Goal: Check status: Check status

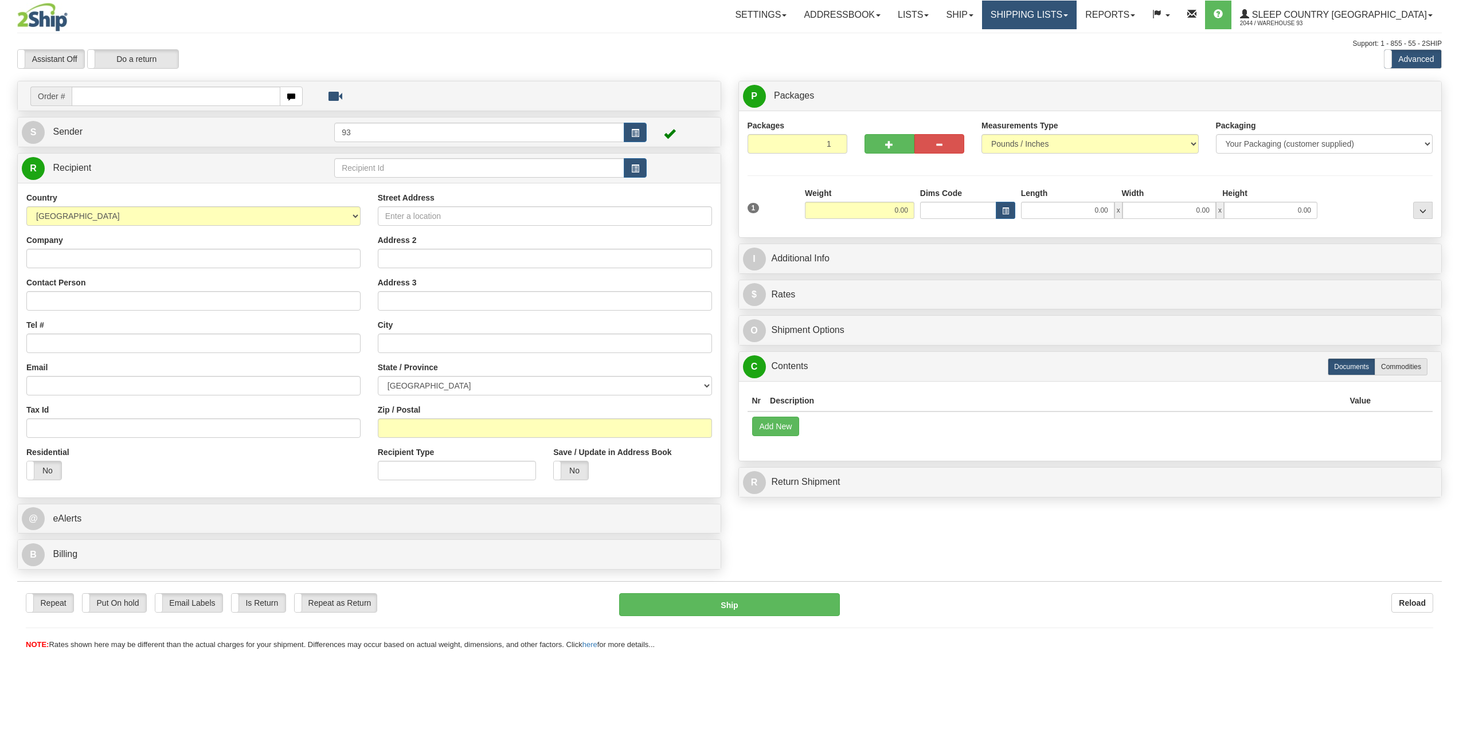
click at [1076, 23] on link "Shipping lists" at bounding box center [1029, 15] width 95 height 29
click at [1064, 58] on span "Search Shipment History" at bounding box center [1020, 54] width 89 height 9
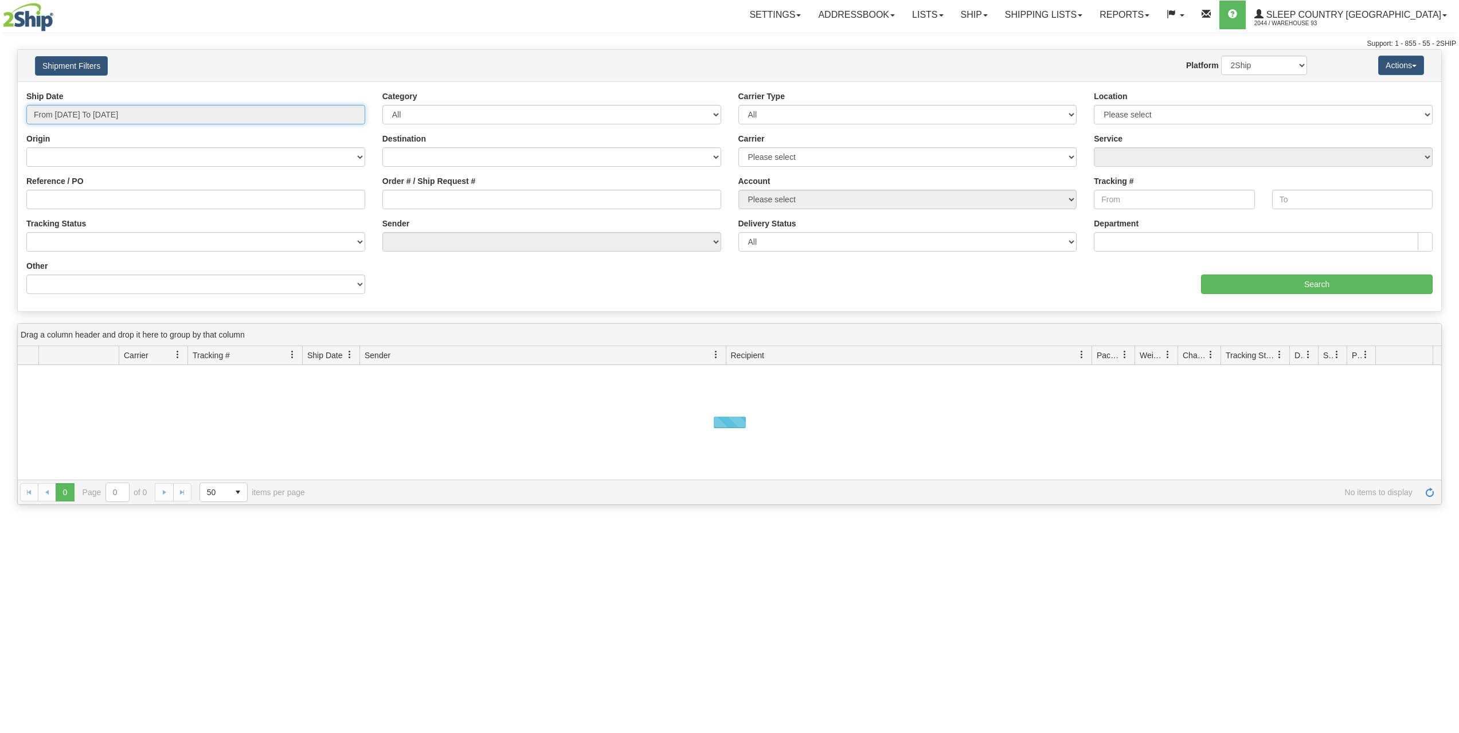
click at [101, 112] on input "From 08/20/2025 To 08/21/2025" at bounding box center [195, 114] width 339 height 19
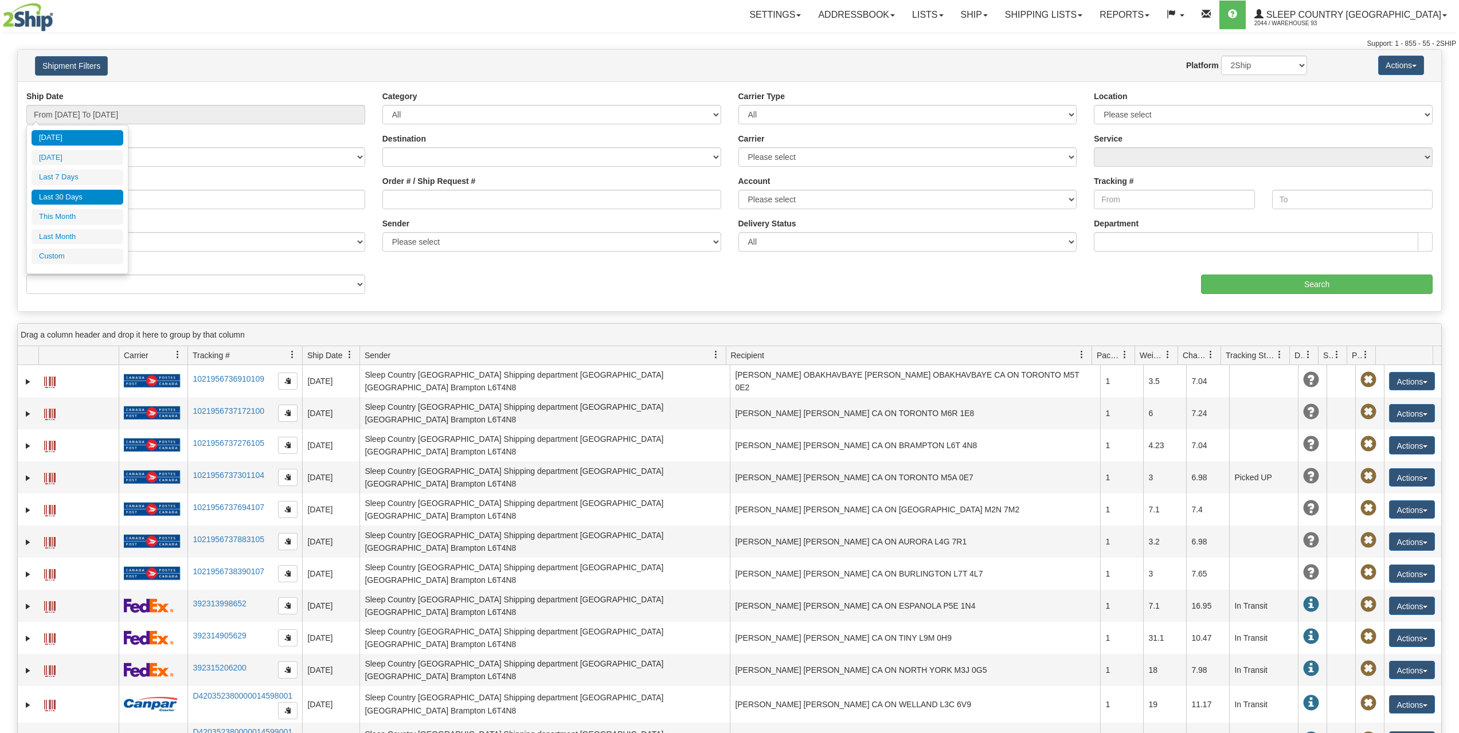
click at [84, 193] on li "Last 30 Days" at bounding box center [78, 197] width 92 height 15
type input "From 07/23/2025 To 08/21/2025"
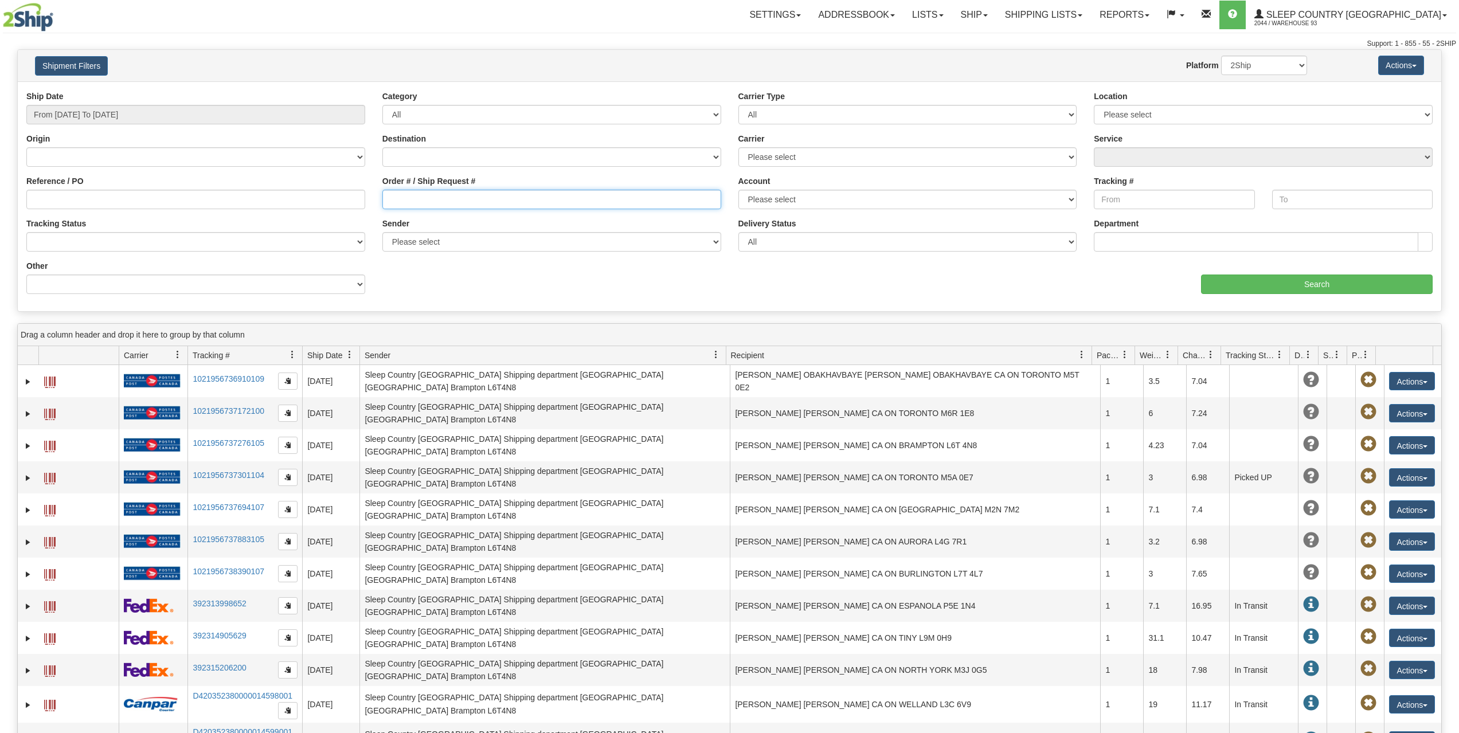
click at [478, 194] on input "Order # / Ship Request #" at bounding box center [551, 199] width 339 height 19
paste input "9000I005891"
type input "9000I005891"
click at [1313, 283] on input "Search" at bounding box center [1317, 284] width 232 height 19
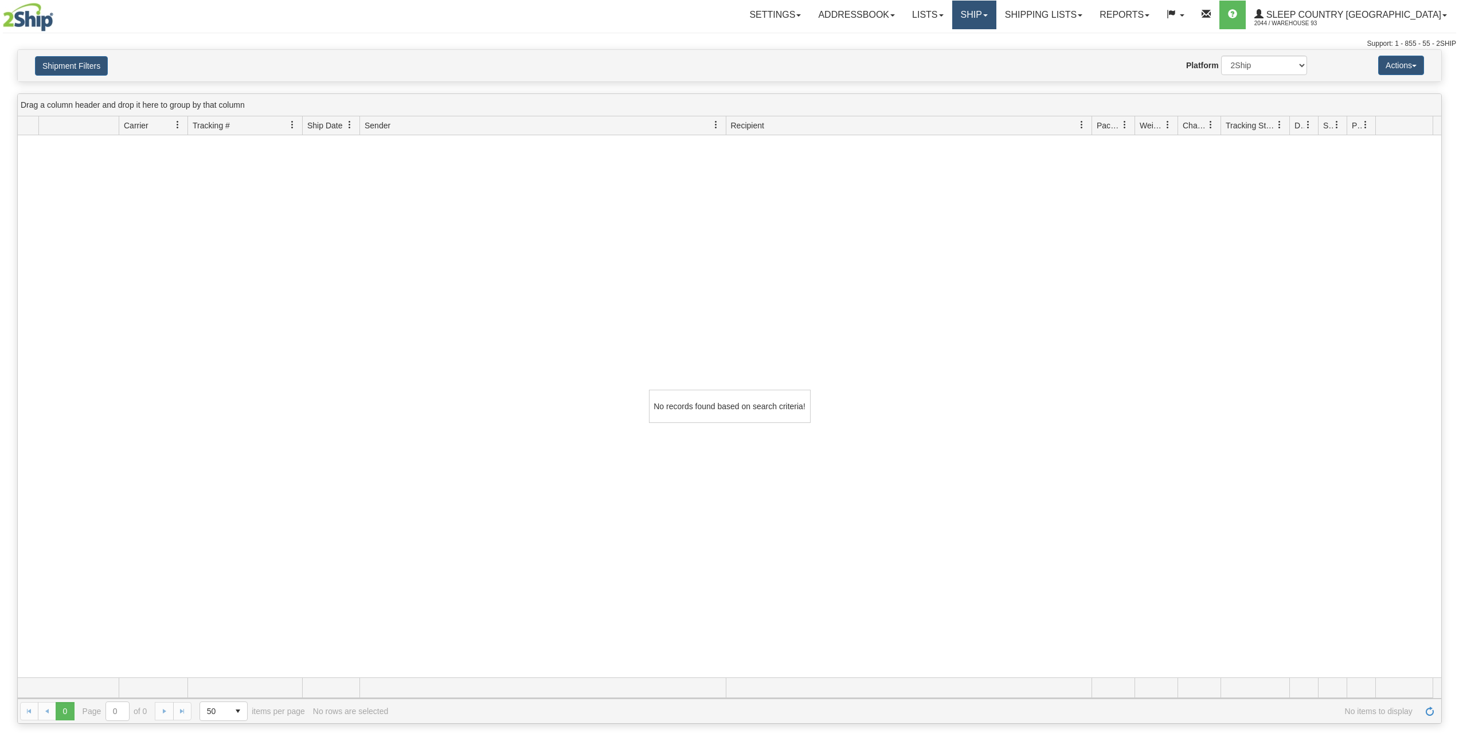
click at [996, 16] on link "Ship" at bounding box center [974, 15] width 44 height 29
click at [996, 37] on link "Ship Screen" at bounding box center [944, 40] width 104 height 15
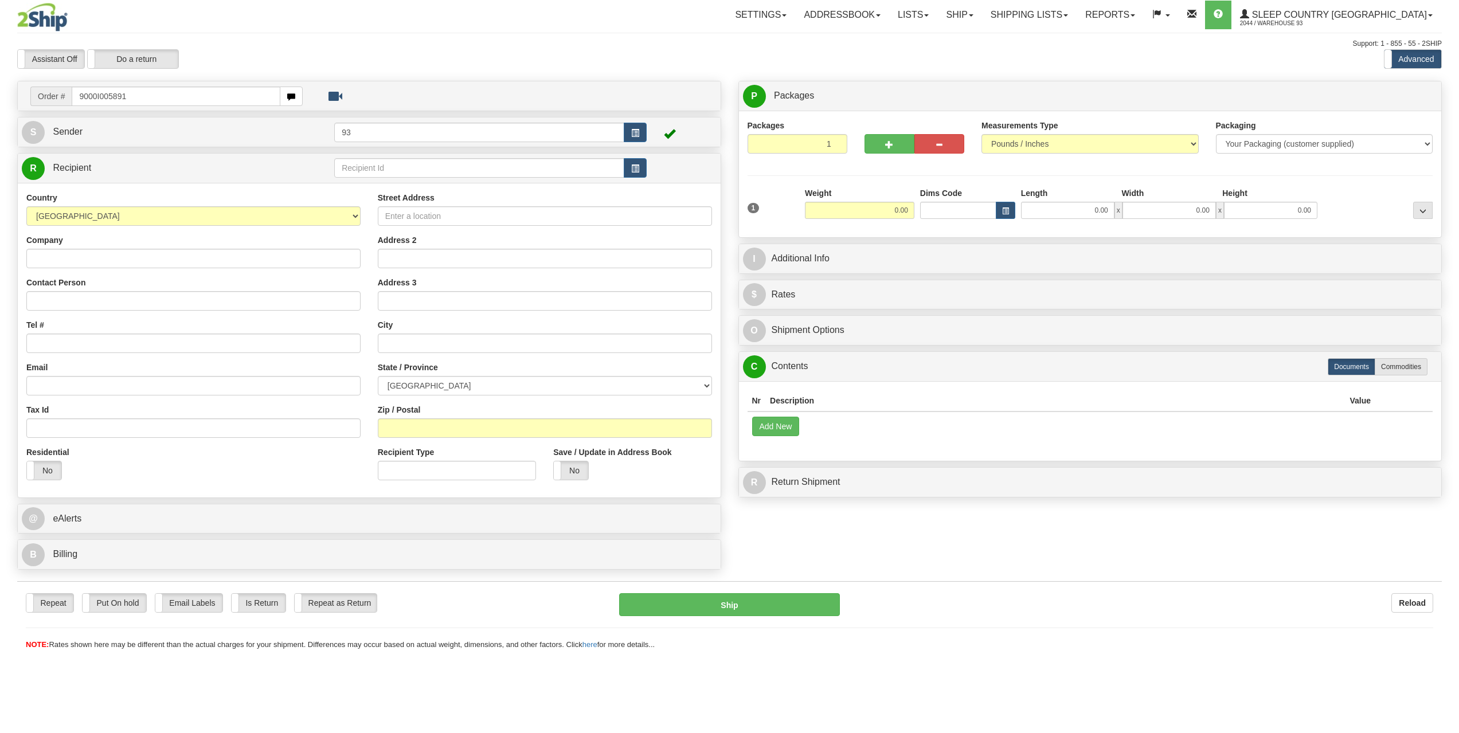
type input "9000I005891"
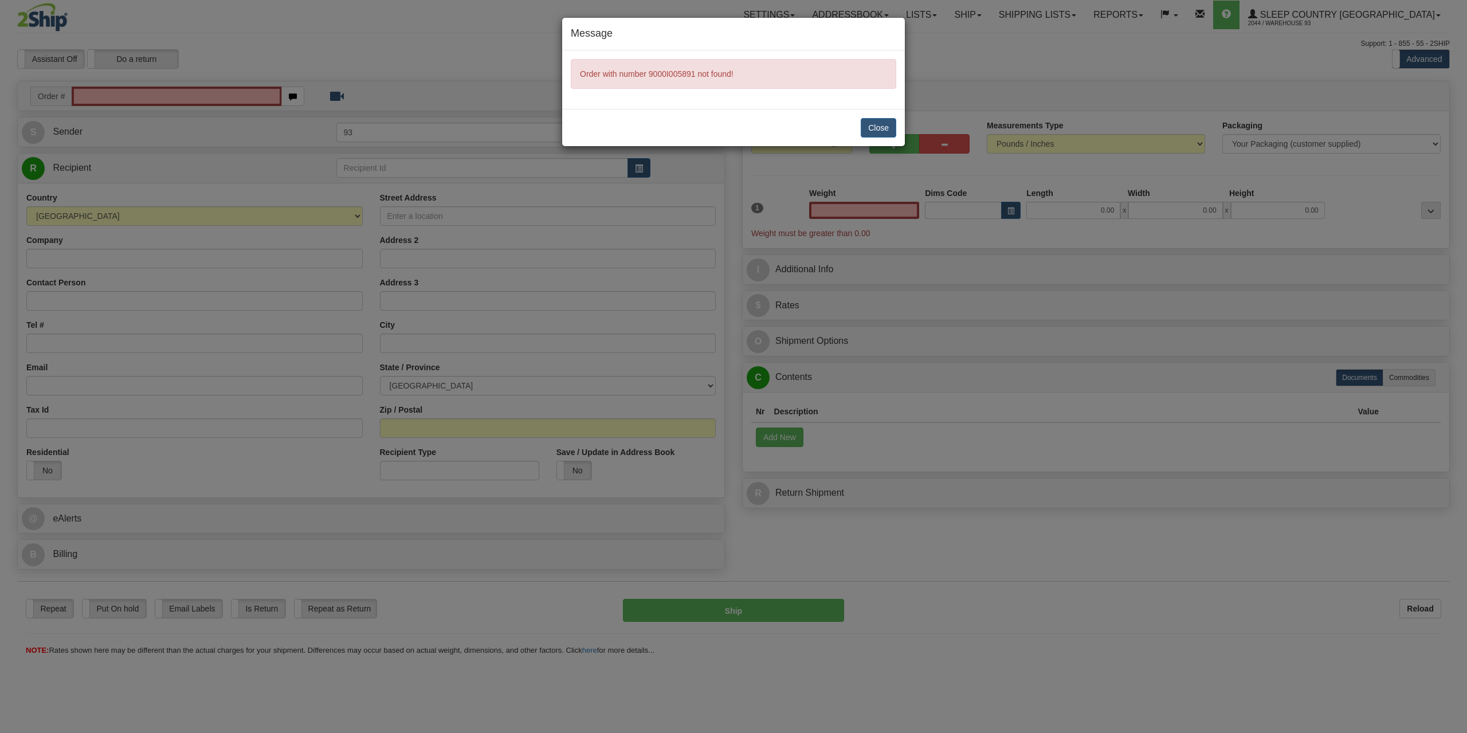
type input "0.00"
click at [890, 130] on button "Close" at bounding box center [879, 127] width 36 height 19
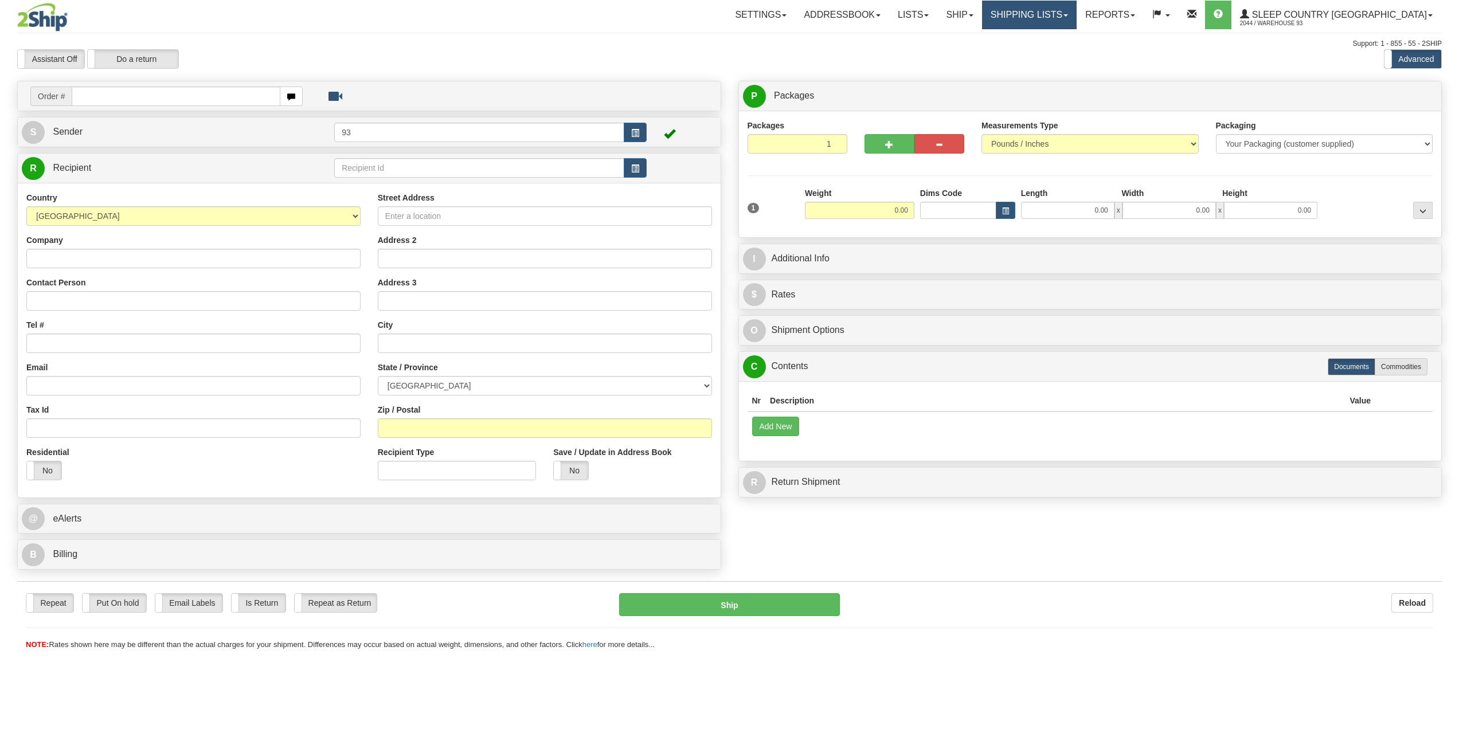
click at [1076, 15] on link "Shipping lists" at bounding box center [1029, 15] width 95 height 29
click at [1064, 56] on span "Search Shipment History" at bounding box center [1020, 54] width 89 height 9
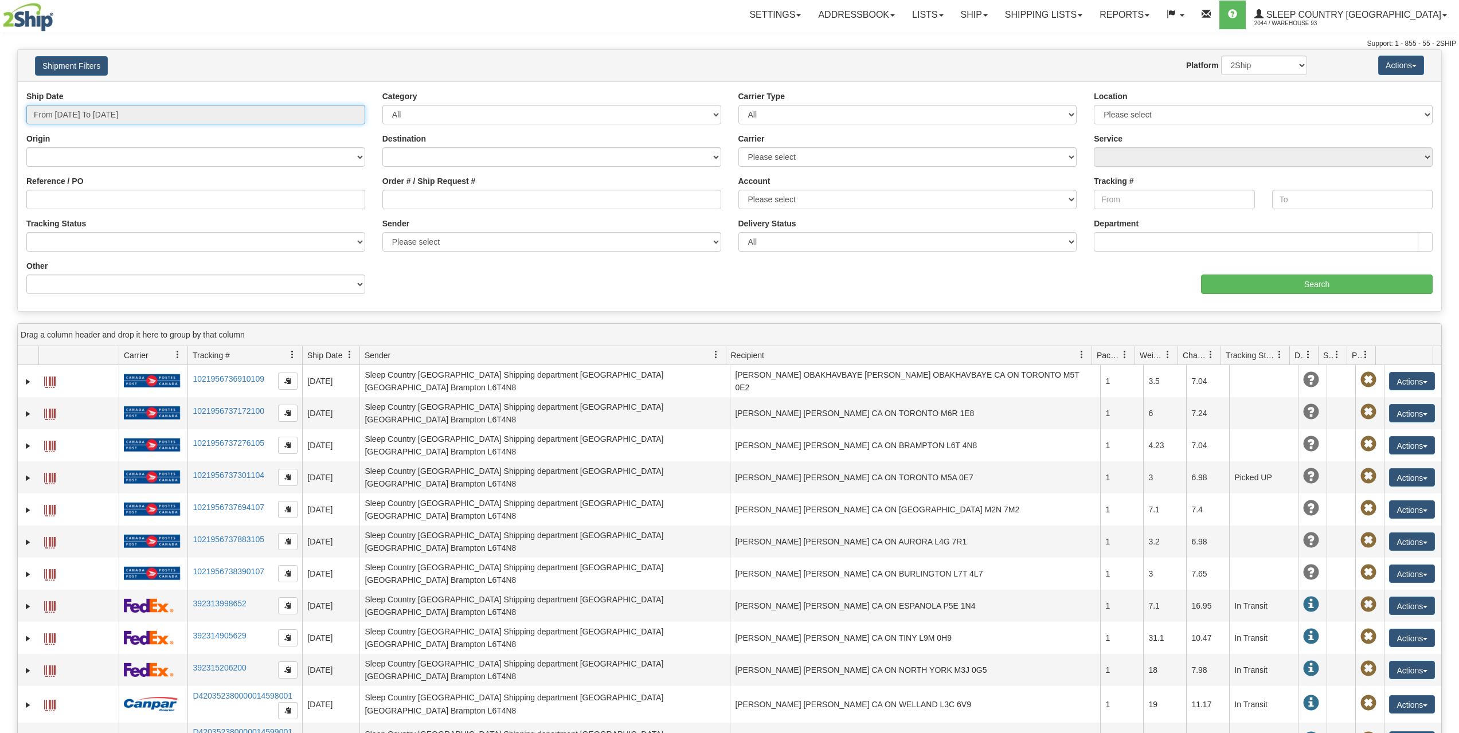
click at [101, 108] on input "From [DATE] To [DATE]" at bounding box center [195, 114] width 339 height 19
click at [74, 197] on li "Last 30 Days" at bounding box center [78, 197] width 92 height 15
type input "From [DATE] To [DATE]"
click at [507, 206] on input "Order # / Ship Request #" at bounding box center [551, 199] width 339 height 19
type input "9000I005891"
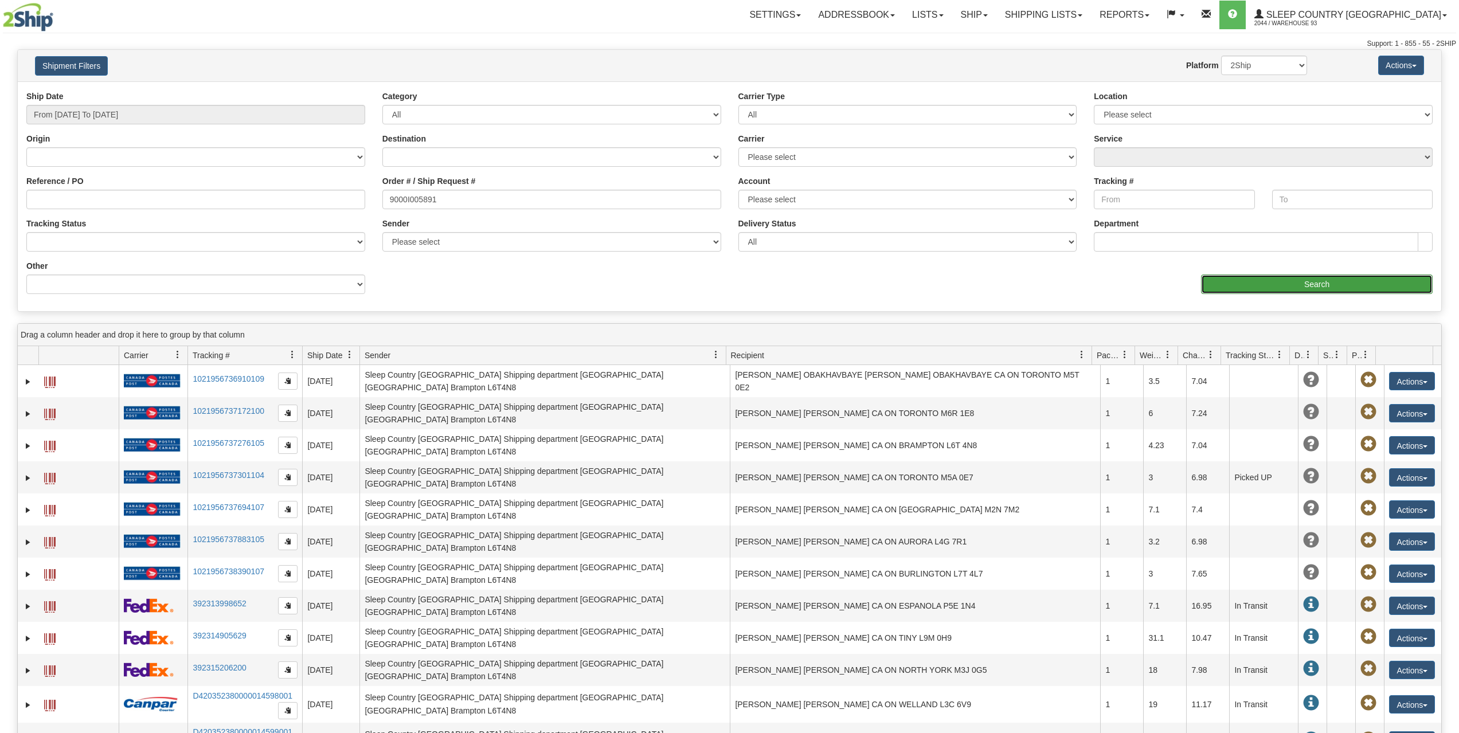
click at [1228, 279] on input "Search" at bounding box center [1317, 284] width 232 height 19
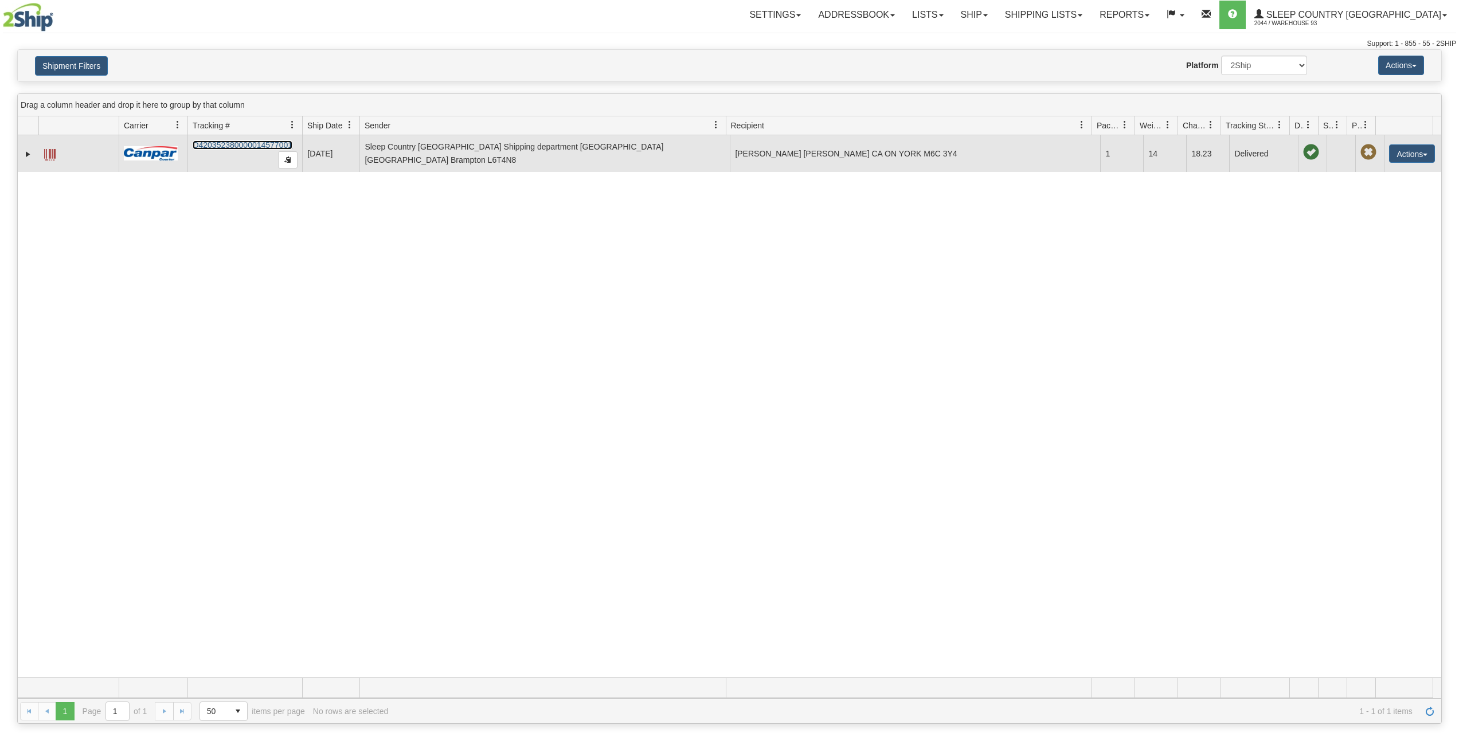
click at [248, 146] on link "D420352380000014577001" at bounding box center [243, 144] width 100 height 9
